Goal: Transaction & Acquisition: Subscribe to service/newsletter

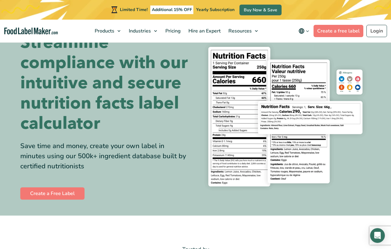
scroll to position [24, 0]
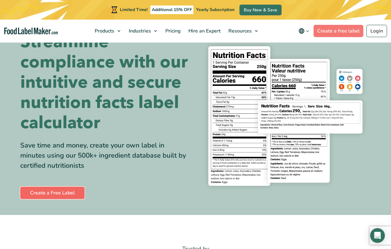
click at [51, 197] on link "Create a Free Label" at bounding box center [52, 193] width 64 height 12
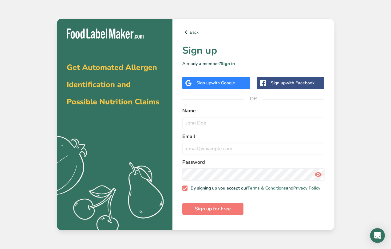
click at [195, 82] on div "Sign up with Google" at bounding box center [216, 83] width 68 height 13
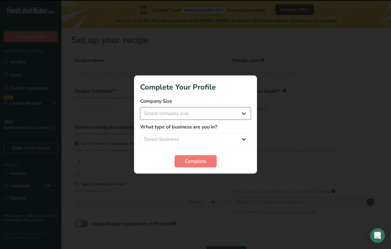
click at [218, 114] on select "Select company size Fewer than 10 Employees 10 to 50 Employees 51 to 500 Employ…" at bounding box center [195, 113] width 111 height 12
click at [140, 107] on select "Select company size Fewer than 10 Employees 10 to 50 Employees 51 to 500 Employ…" at bounding box center [195, 113] width 111 height 12
click at [209, 113] on select "Fewer than 10 Employees 10 to 50 Employees 51 to 500 Employees Over 500 Employe…" at bounding box center [195, 113] width 111 height 12
select select "1"
click at [140, 107] on select "Fewer than 10 Employees 10 to 50 Employees 51 to 500 Employees Over 500 Employe…" at bounding box center [195, 113] width 111 height 12
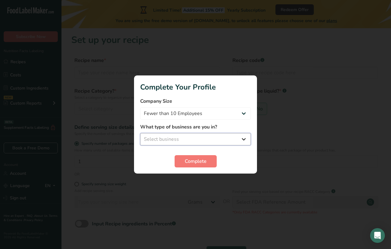
click at [195, 138] on select "Select business Packaged Food Manufacturer Restaurant & Cafe Bakery Meal Plans …" at bounding box center [195, 139] width 111 height 12
select select "3"
click at [140, 133] on select "Select business Packaged Food Manufacturer Restaurant & Cafe Bakery Meal Plans …" at bounding box center [195, 139] width 111 height 12
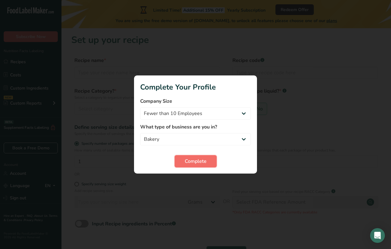
click at [187, 164] on span "Complete" at bounding box center [196, 161] width 22 height 7
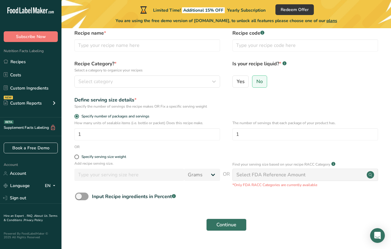
scroll to position [6, 0]
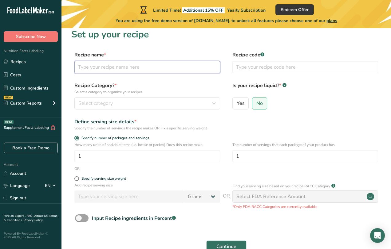
click at [190, 68] on input "text" at bounding box center [147, 67] width 146 height 12
type input "Cookies"
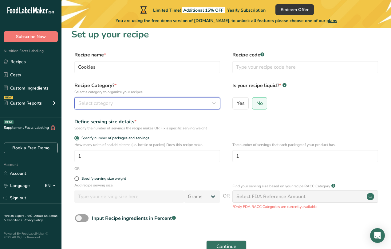
click at [179, 104] on div "Select category" at bounding box center [145, 103] width 134 height 7
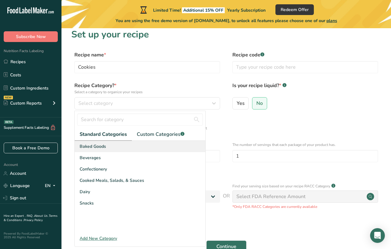
click at [162, 146] on div "Baked Goods" at bounding box center [140, 146] width 131 height 11
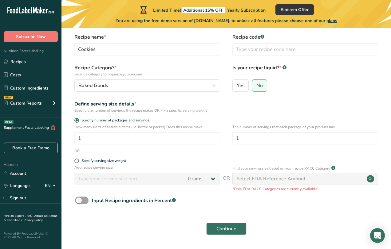
scroll to position [38, 0]
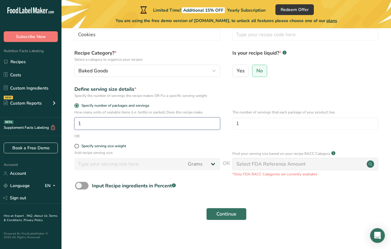
click at [165, 125] on input "1" at bounding box center [147, 124] width 146 height 12
type input "12"
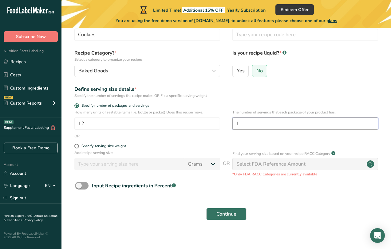
click at [242, 126] on input "1" at bounding box center [305, 124] width 146 height 12
type input "12"
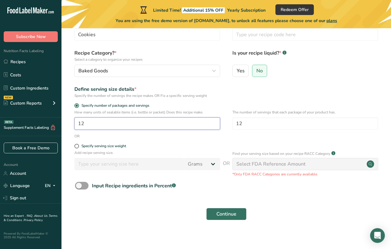
click at [196, 126] on input "12" at bounding box center [147, 124] width 146 height 12
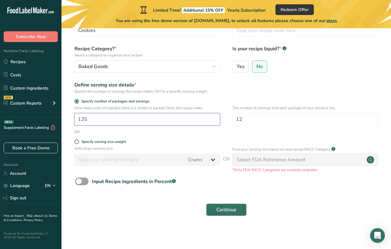
type input "125"
click at [221, 208] on span "Continue" at bounding box center [226, 209] width 20 height 7
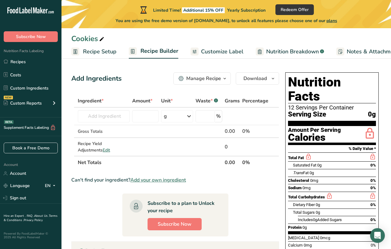
click at [36, 12] on icon ".a-20{fill:#fff;}" at bounding box center [37, 12] width 60 height 10
click at [29, 9] on icon at bounding box center [29, 11] width 2 height 5
drag, startPoint x: 55, startPoint y: 11, endPoint x: 14, endPoint y: 10, distance: 40.5
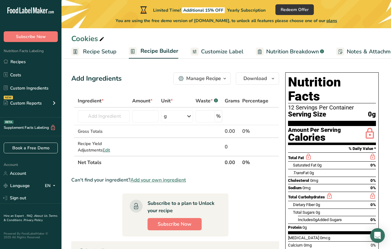
click at [14, 10] on icon ".a-20{fill:#fff;}" at bounding box center [37, 12] width 60 height 10
click at [76, 53] on rect at bounding box center [75, 52] width 8 height 8
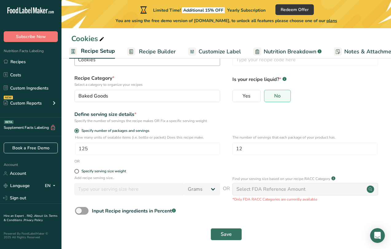
scroll to position [33, 0]
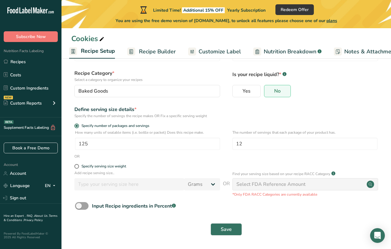
click at [333, 21] on span "plans" at bounding box center [331, 21] width 11 height 6
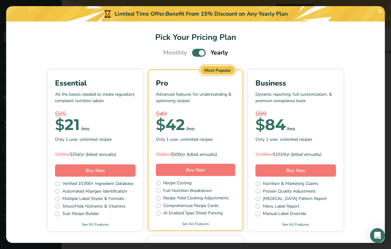
click at [1, 41] on div "Pick Your Pricing Plan Modal" at bounding box center [195, 124] width 391 height 249
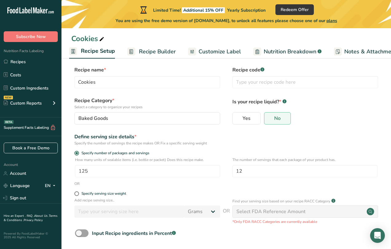
scroll to position [0, 0]
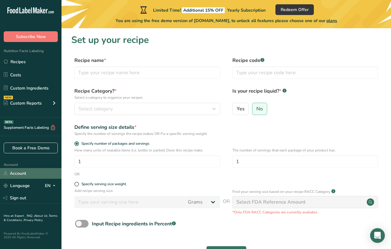
click at [19, 177] on link "Account" at bounding box center [30, 173] width 61 height 11
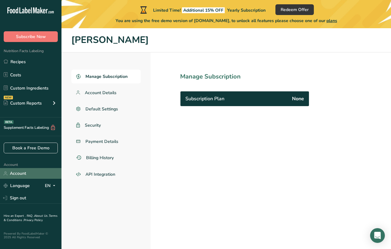
click at [28, 174] on link "Account" at bounding box center [30, 173] width 61 height 11
click at [48, 39] on button "Subscribe Now" at bounding box center [31, 36] width 54 height 11
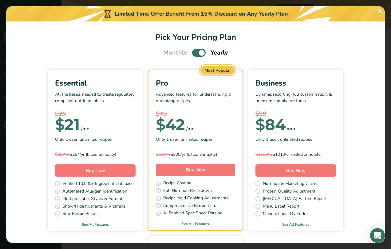
click at [198, 51] on span "Pick Your Pricing Plan Modal" at bounding box center [199, 53] width 14 height 8
click at [196, 51] on input "Pick Your Pricing Plan Modal" at bounding box center [194, 53] width 4 height 4
checkbox input "false"
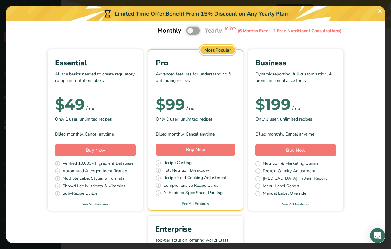
scroll to position [25, 0]
